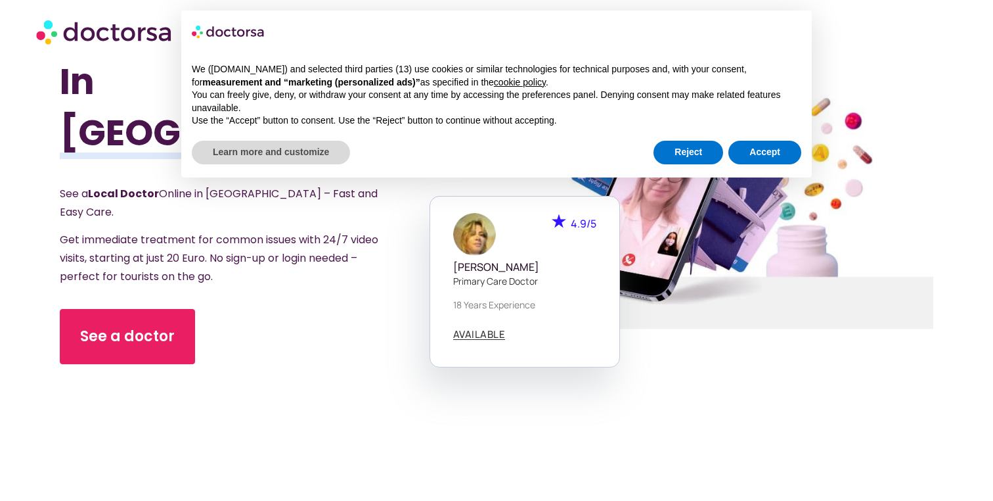
scroll to position [111, 0]
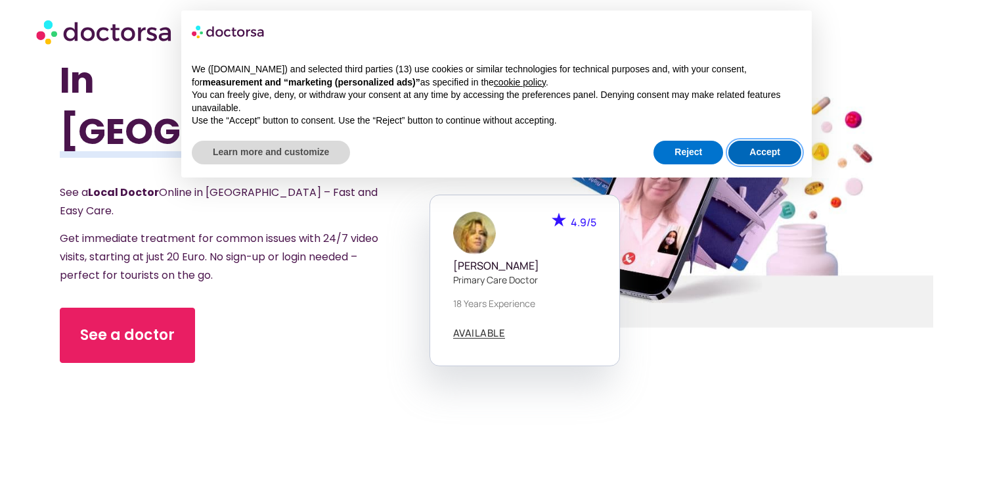
click at [766, 156] on button "Accept" at bounding box center [765, 153] width 73 height 24
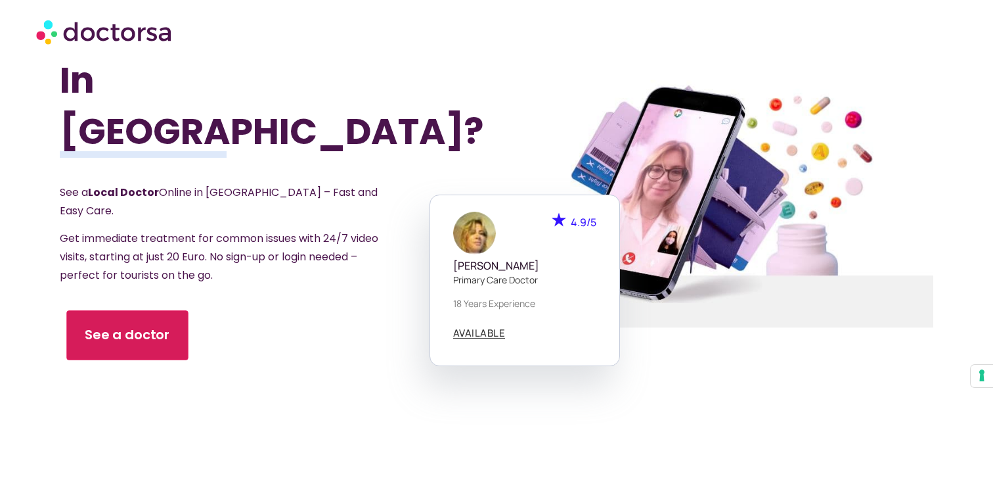
click at [145, 310] on link "See a doctor" at bounding box center [127, 335] width 122 height 50
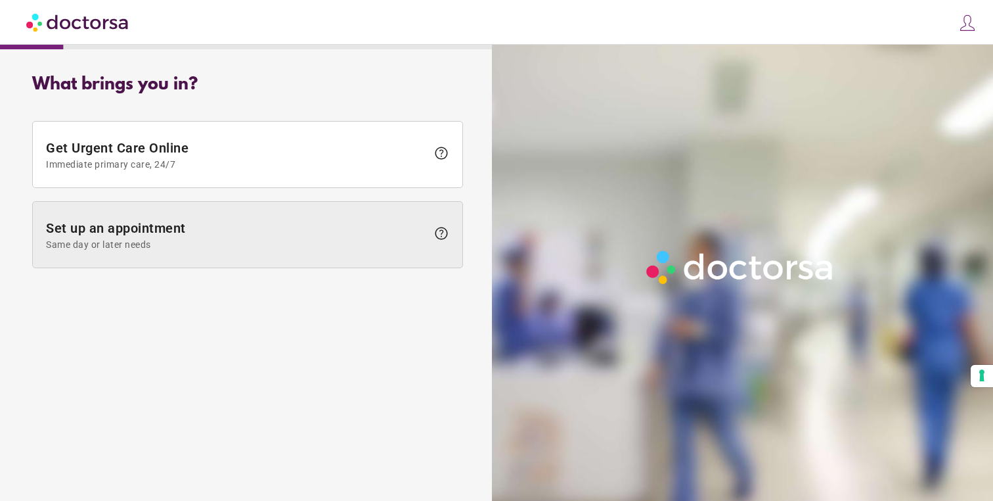
click at [144, 233] on span "Set up an appointment Same day or later needs" at bounding box center [236, 235] width 381 height 30
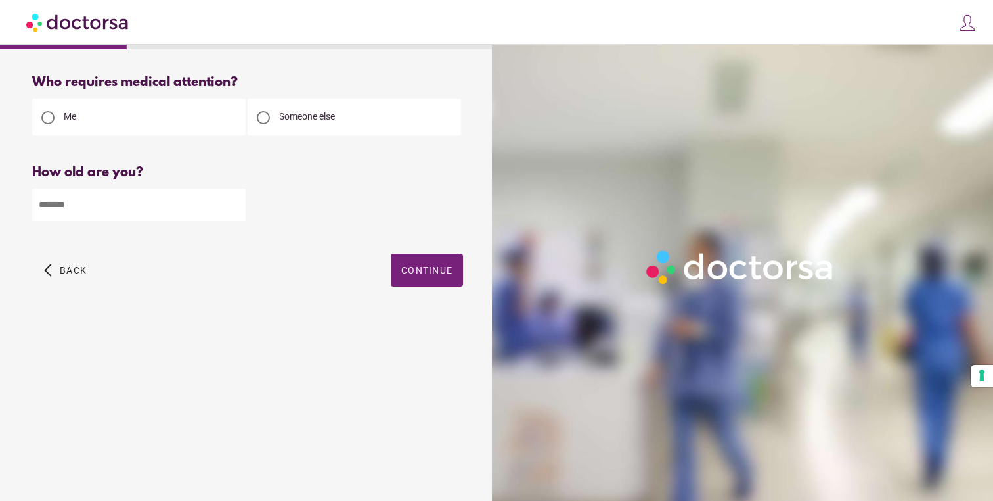
click at [121, 206] on input "number" at bounding box center [139, 205] width 214 height 32
type input "**"
click at [438, 277] on span "button" at bounding box center [427, 270] width 72 height 33
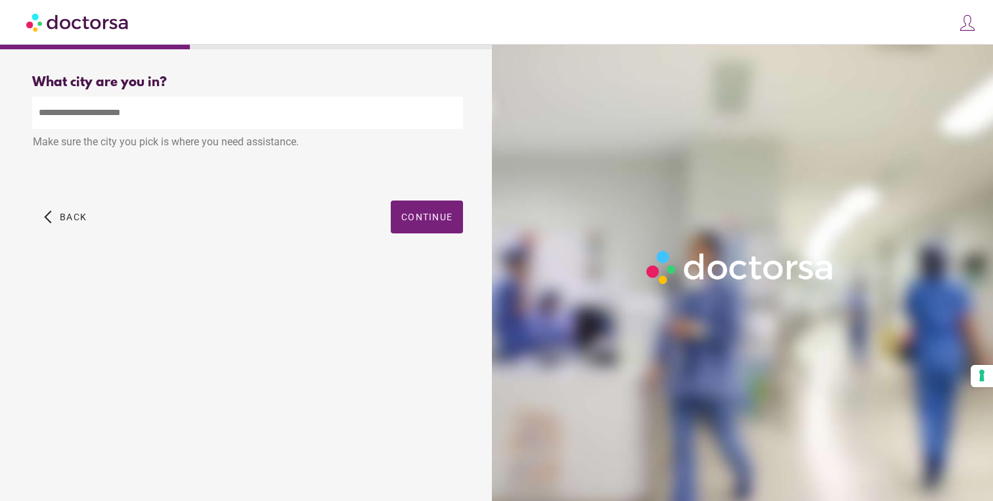
click at [70, 111] on input "text" at bounding box center [247, 113] width 431 height 32
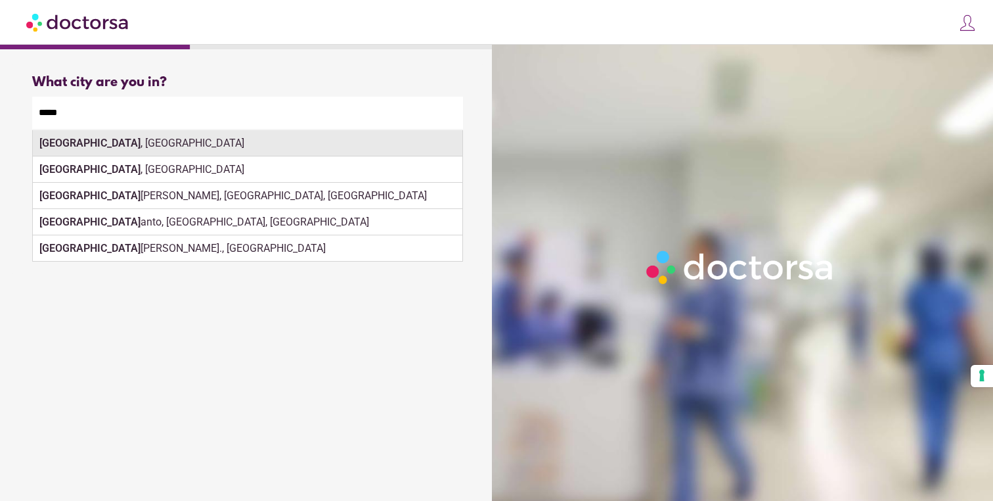
click at [134, 154] on div "Lagos , Portugal" at bounding box center [248, 143] width 430 height 26
type input "**********"
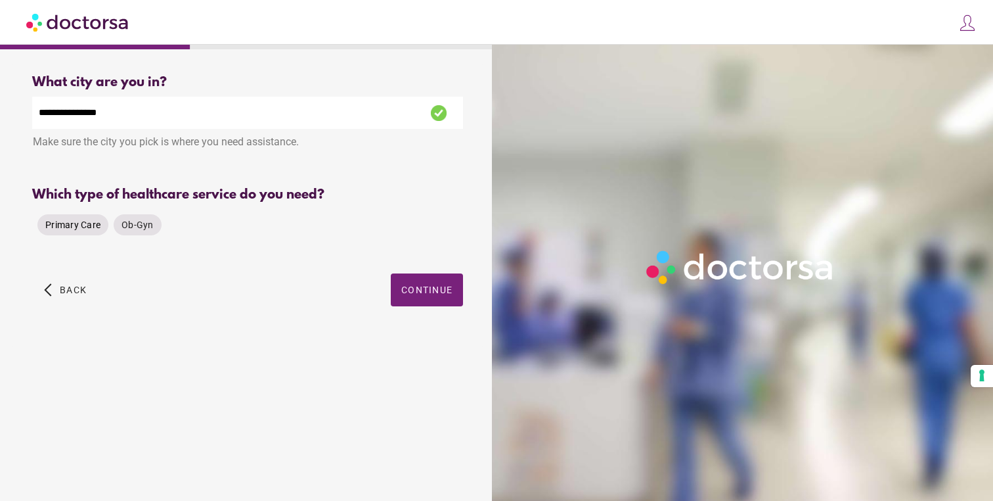
click at [83, 229] on span "Primary Care" at bounding box center [72, 224] width 55 height 11
